Goal: Download file/media

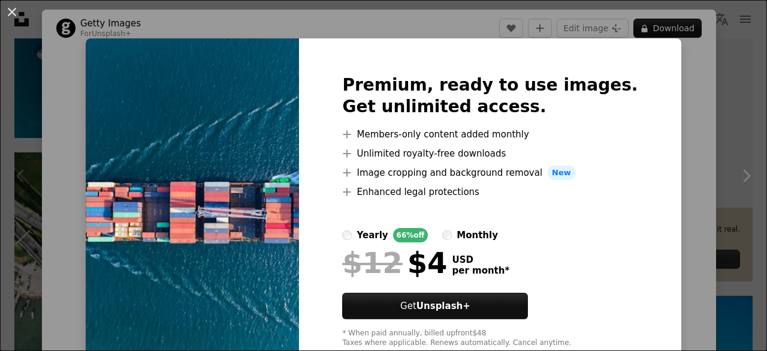
scroll to position [60, 0]
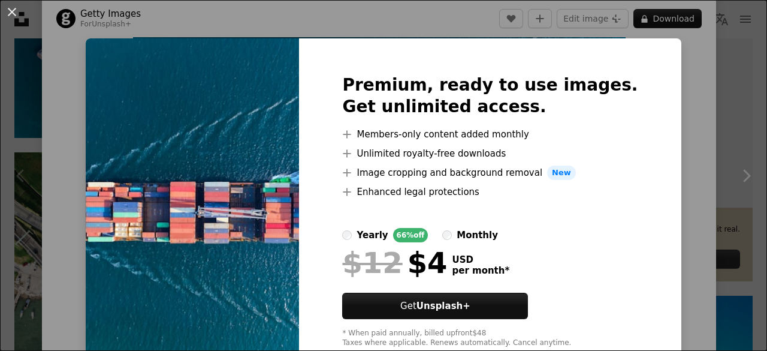
click at [667, 131] on div "An X shape Premium, ready to use images. Get unlimited access. A plus sign Memb…" at bounding box center [383, 175] width 767 height 351
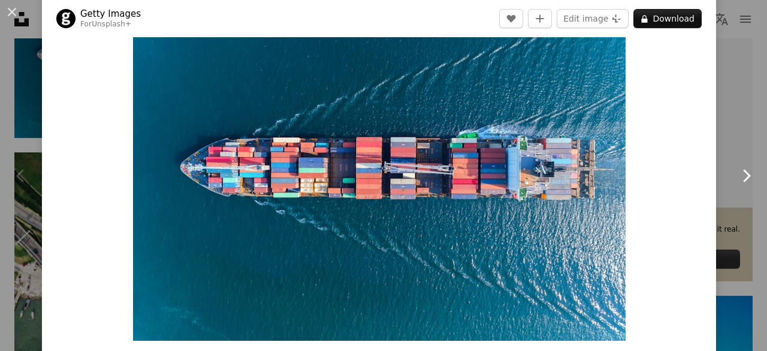
click at [737, 171] on icon "Chevron right" at bounding box center [746, 175] width 19 height 19
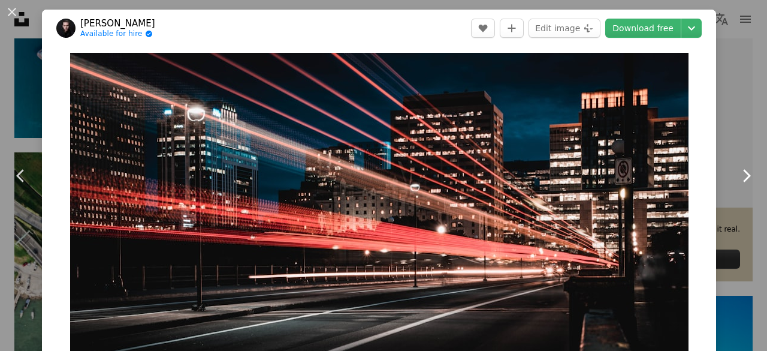
click at [737, 174] on icon "Chevron right" at bounding box center [746, 175] width 19 height 19
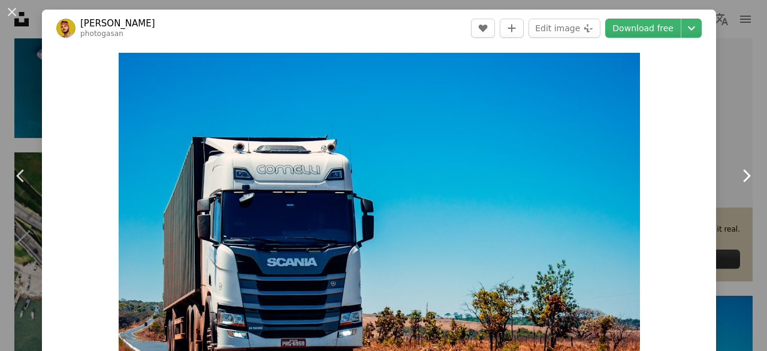
click at [737, 174] on icon "Chevron right" at bounding box center [746, 175] width 19 height 19
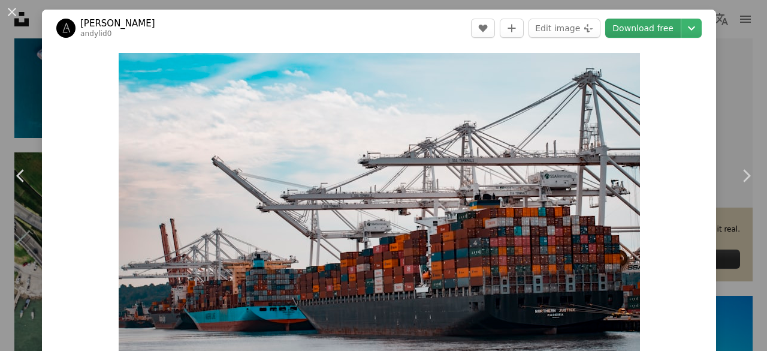
click at [646, 28] on link "Download free" at bounding box center [644, 28] width 76 height 19
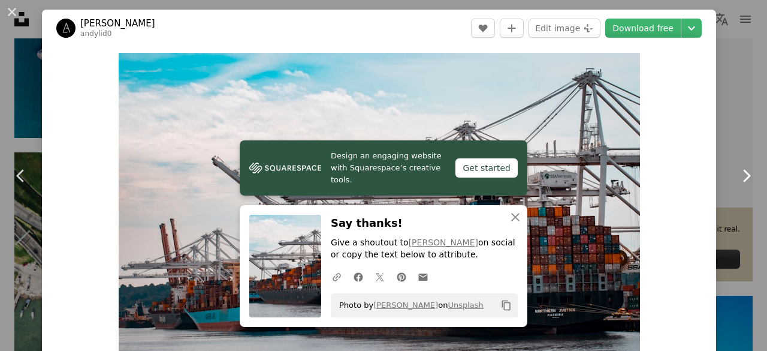
click at [743, 172] on icon at bounding box center [747, 175] width 8 height 13
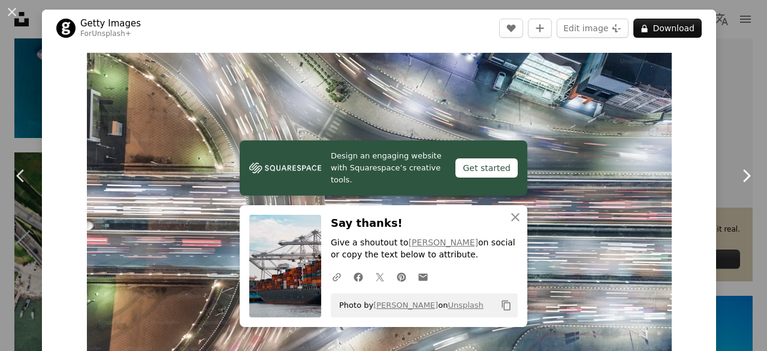
click at [743, 172] on icon at bounding box center [747, 175] width 8 height 13
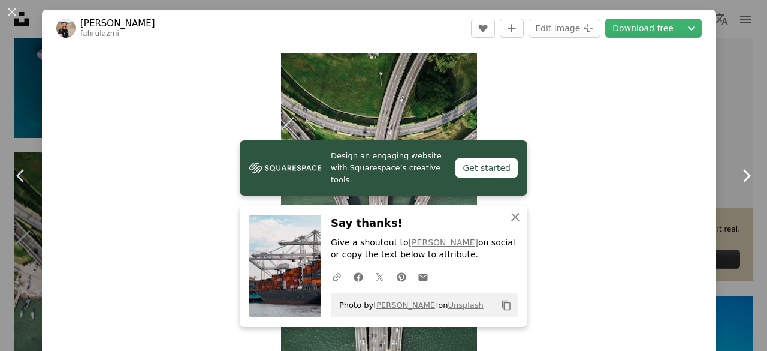
click at [743, 172] on icon at bounding box center [747, 175] width 8 height 13
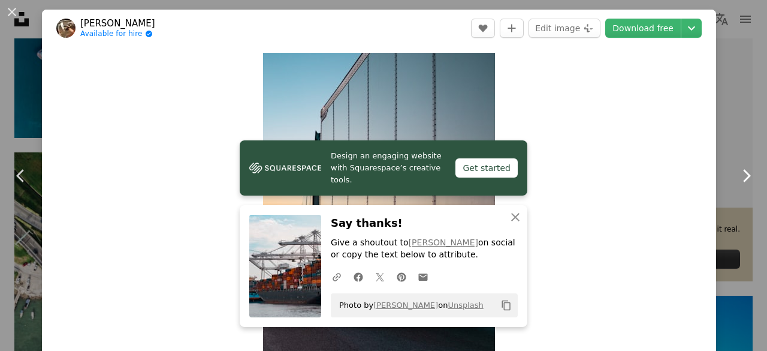
click at [743, 172] on icon at bounding box center [747, 175] width 8 height 13
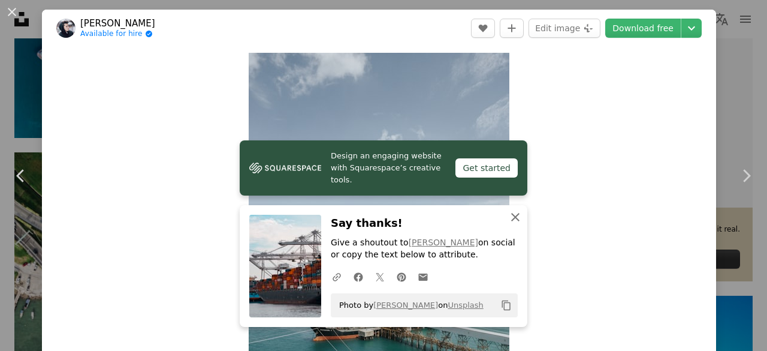
click at [513, 216] on icon "An X shape" at bounding box center [515, 217] width 14 height 14
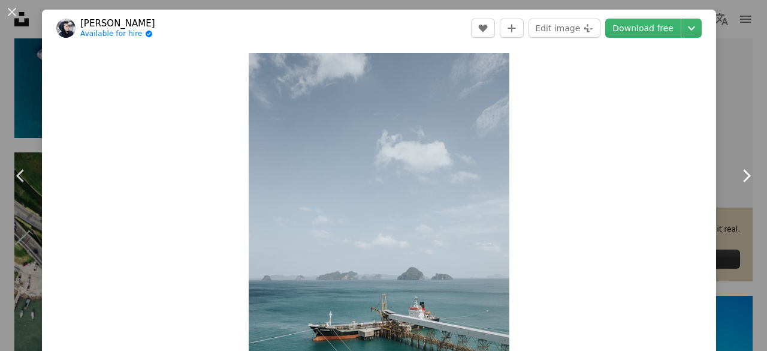
click at [737, 174] on icon "Chevron right" at bounding box center [746, 175] width 19 height 19
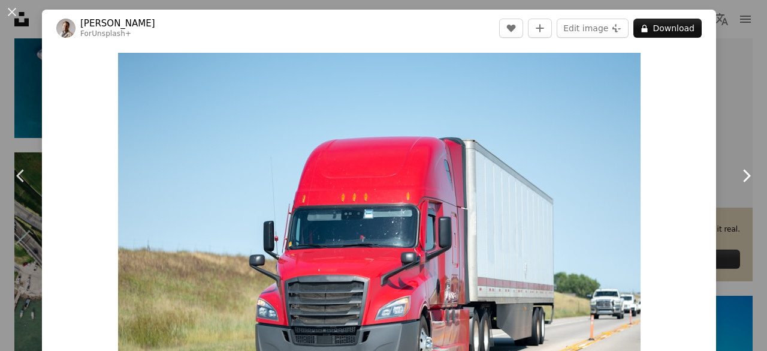
click at [737, 174] on icon "Chevron right" at bounding box center [746, 175] width 19 height 19
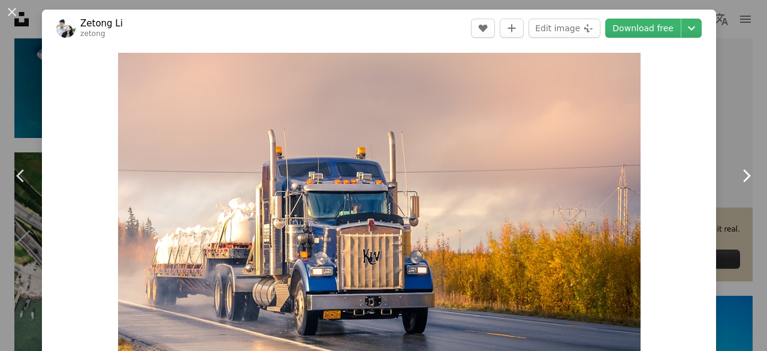
click at [737, 174] on icon "Chevron right" at bounding box center [746, 175] width 19 height 19
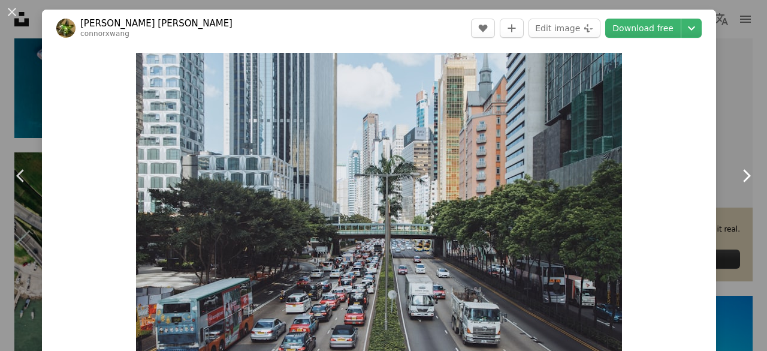
click at [737, 174] on icon "Chevron right" at bounding box center [746, 175] width 19 height 19
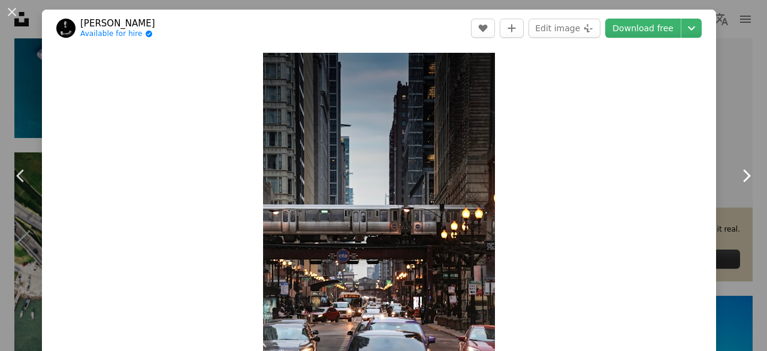
click at [737, 174] on icon "Chevron right" at bounding box center [746, 175] width 19 height 19
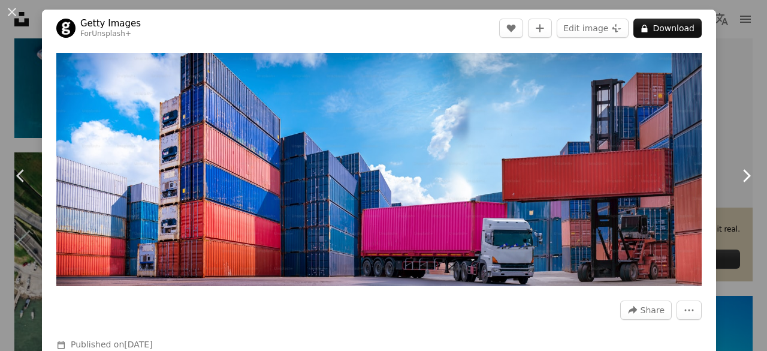
click at [737, 174] on icon "Chevron right" at bounding box center [746, 175] width 19 height 19
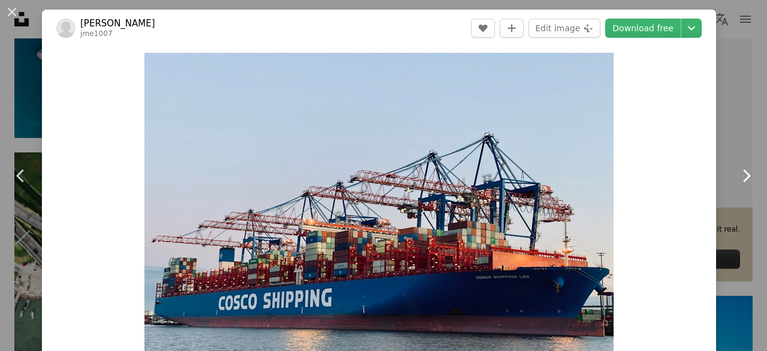
click at [737, 174] on icon "Chevron right" at bounding box center [746, 175] width 19 height 19
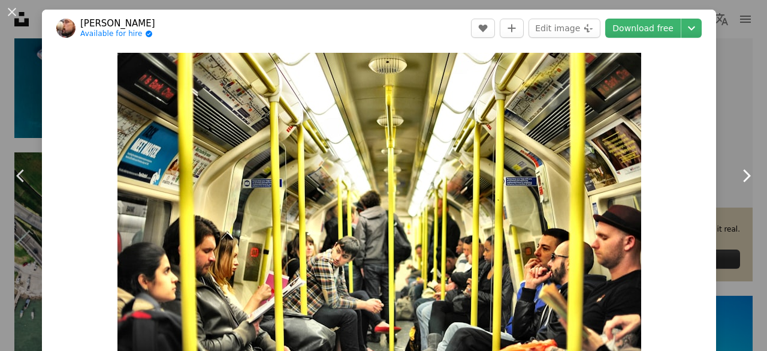
click at [737, 174] on icon "Chevron right" at bounding box center [746, 175] width 19 height 19
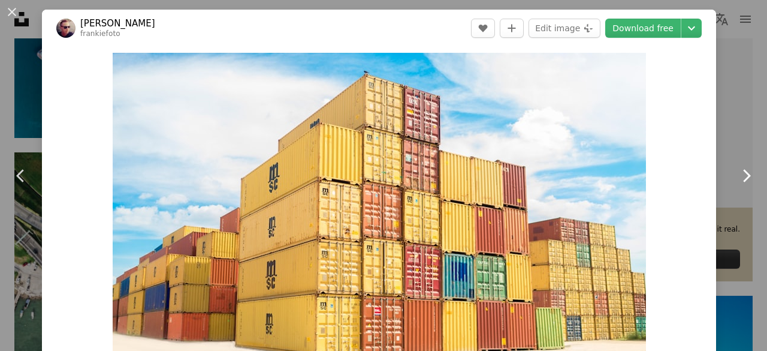
click at [737, 174] on icon "Chevron right" at bounding box center [746, 175] width 19 height 19
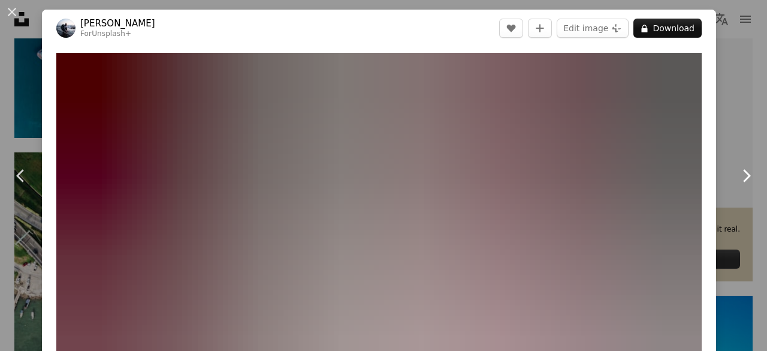
click at [737, 174] on icon "Chevron right" at bounding box center [746, 175] width 19 height 19
